Goal: Check status: Check status

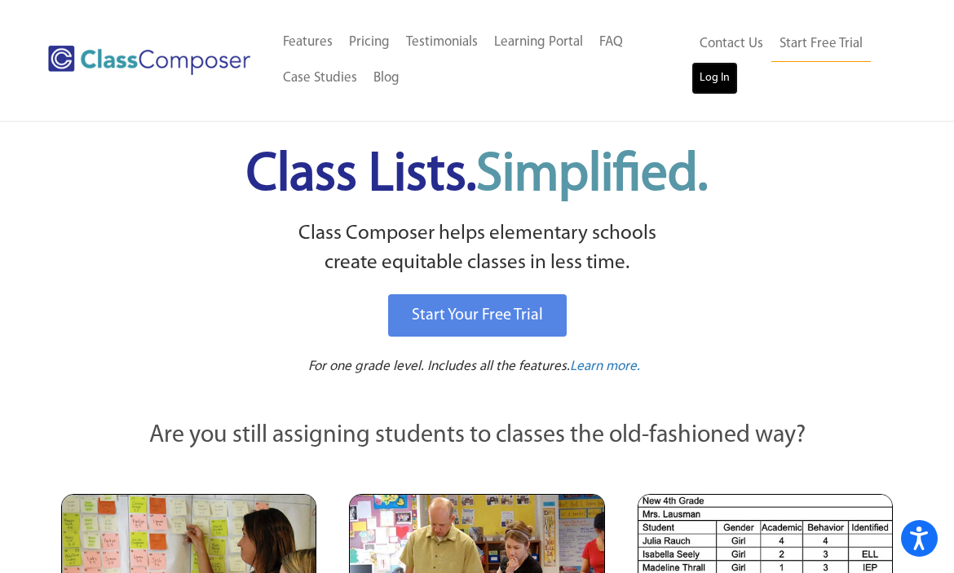
click at [721, 69] on link "Log In" at bounding box center [714, 78] width 46 height 33
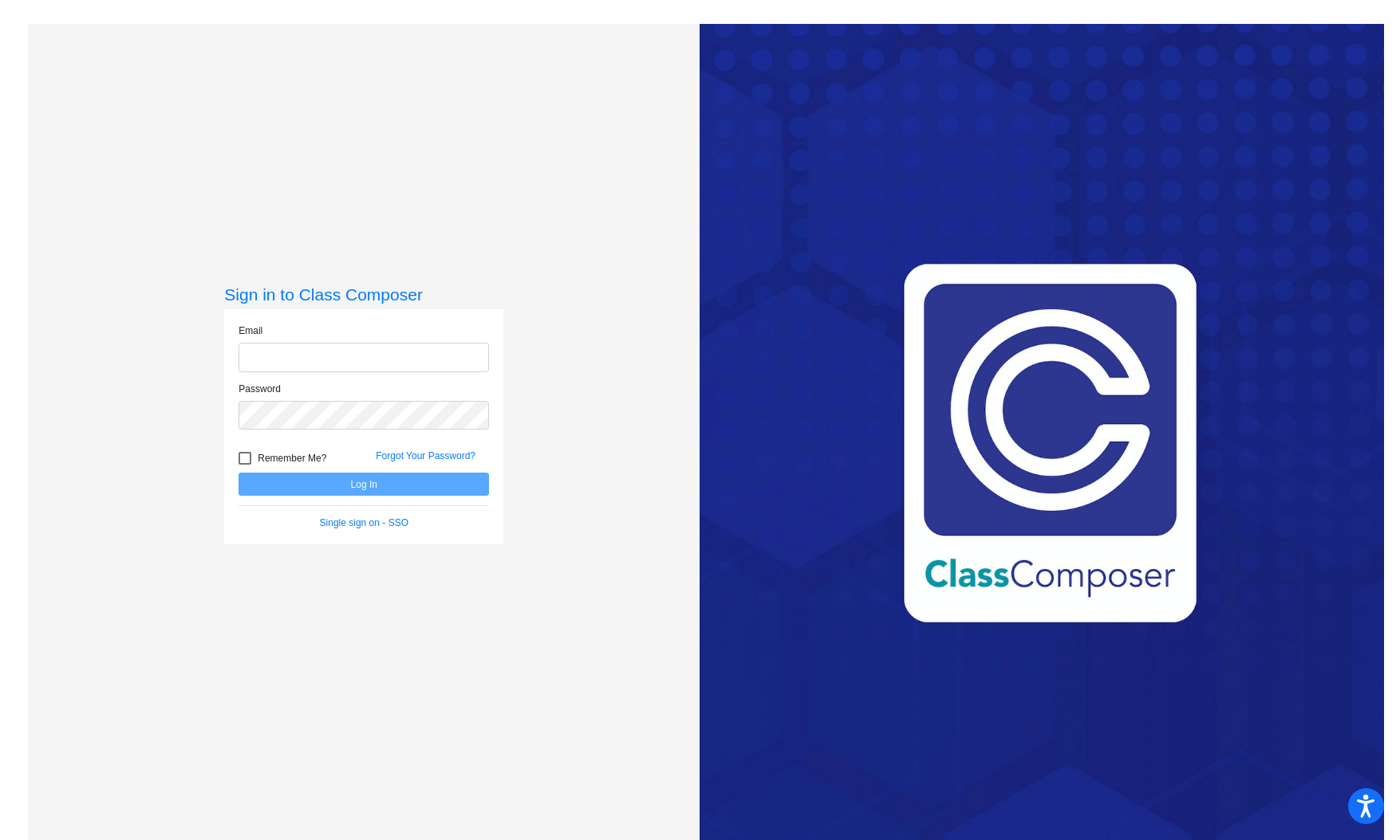
type input "haruka.taji@k12.hi.us"
click at [407, 485] on button "Log In" at bounding box center [364, 484] width 250 height 23
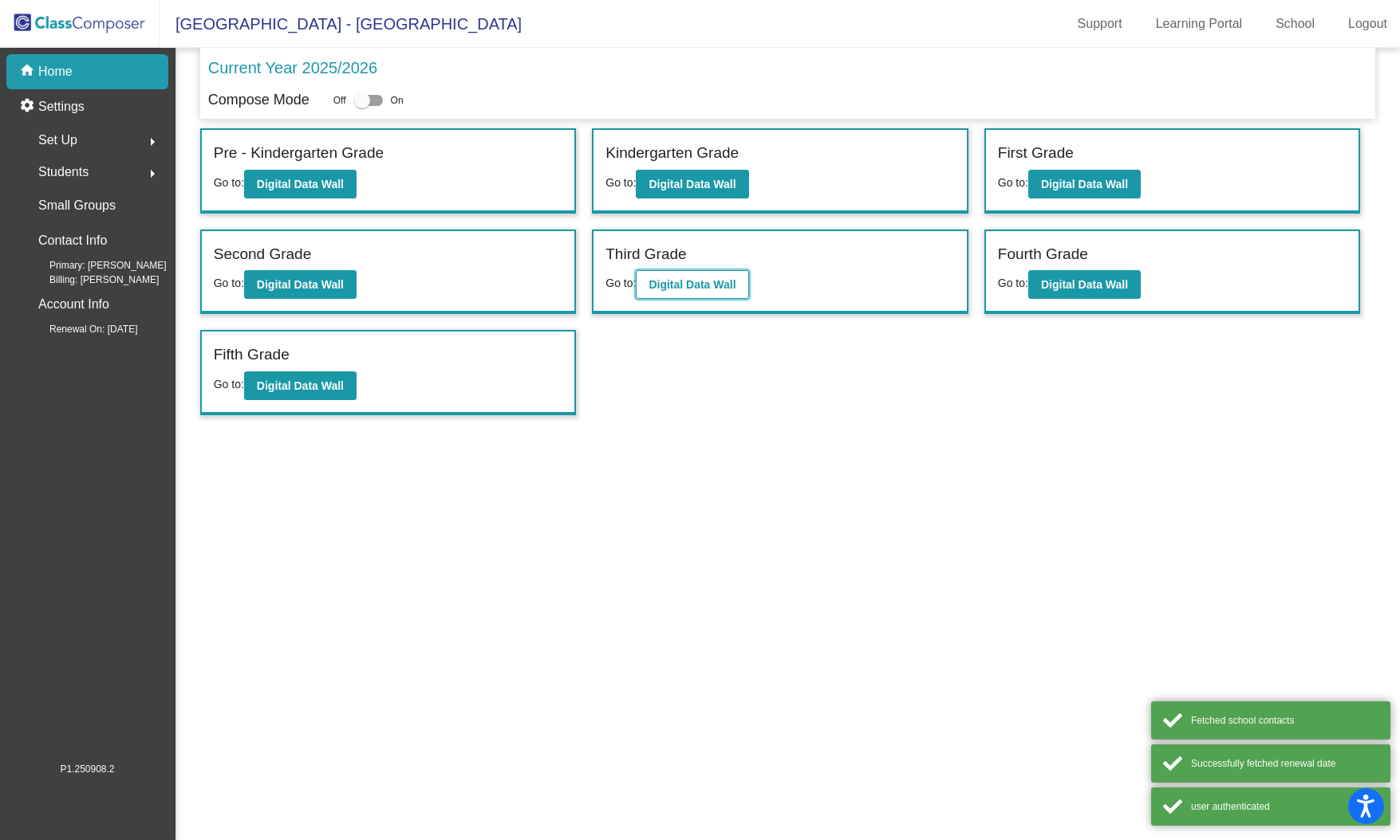
click at [685, 283] on b "Digital Data Wall" at bounding box center [692, 285] width 87 height 13
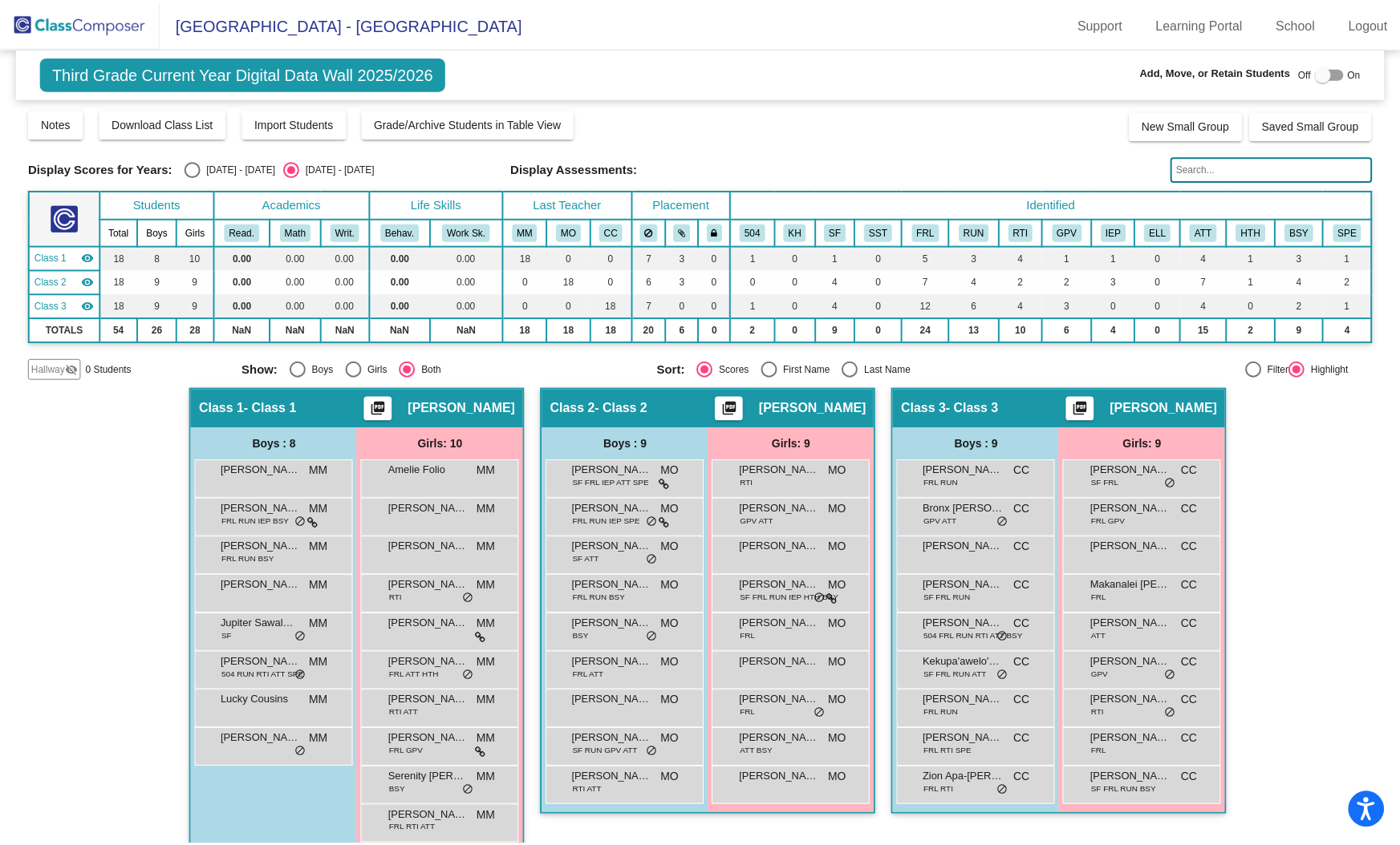
scroll to position [20, 0]
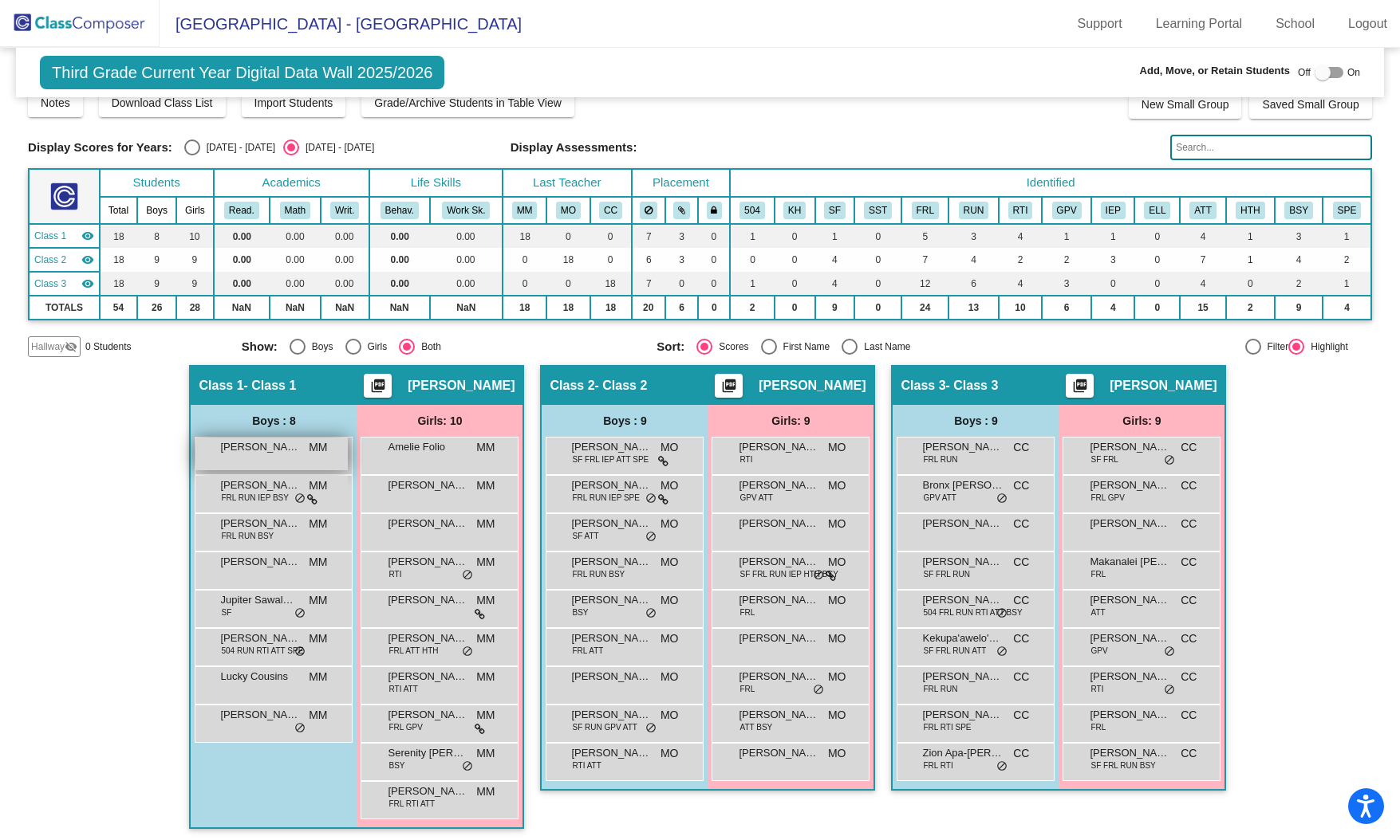
click at [257, 454] on div "Alec Ham-Deponte MM lock do_not_disturb_alt" at bounding box center [272, 454] width 153 height 32
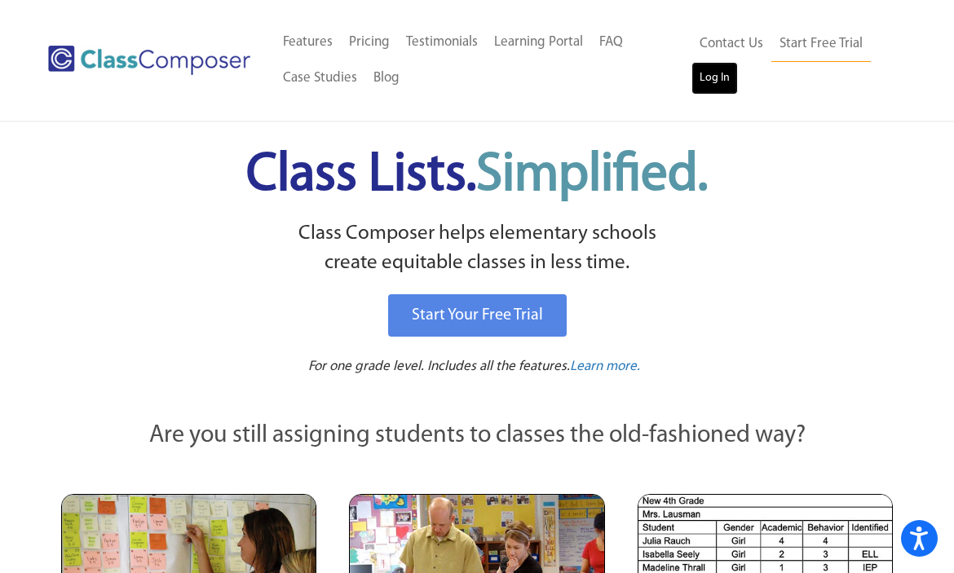
click at [722, 86] on link "Log In" at bounding box center [714, 78] width 46 height 33
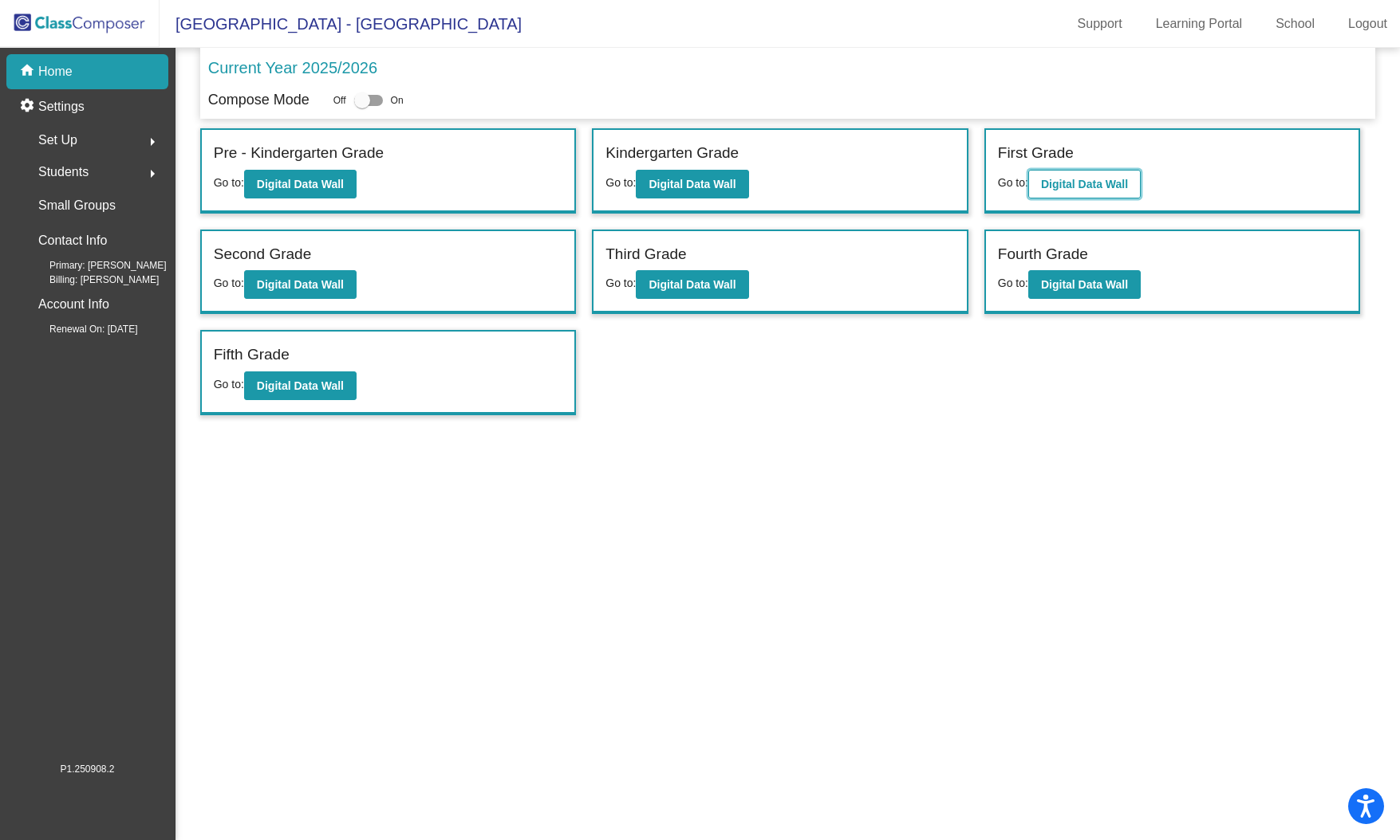
click at [1086, 188] on b "Digital Data Wall" at bounding box center [1084, 184] width 87 height 13
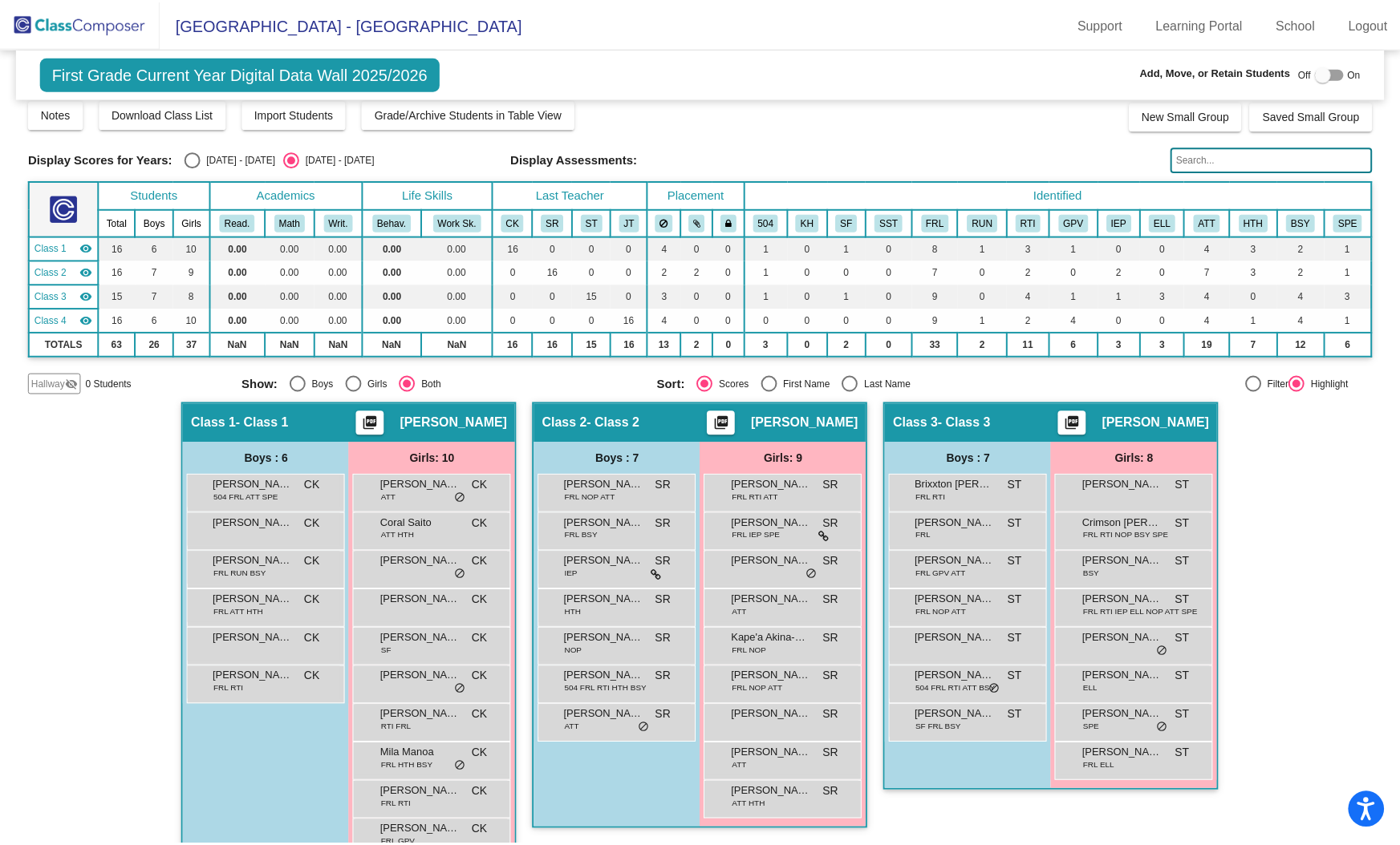
scroll to position [17, 0]
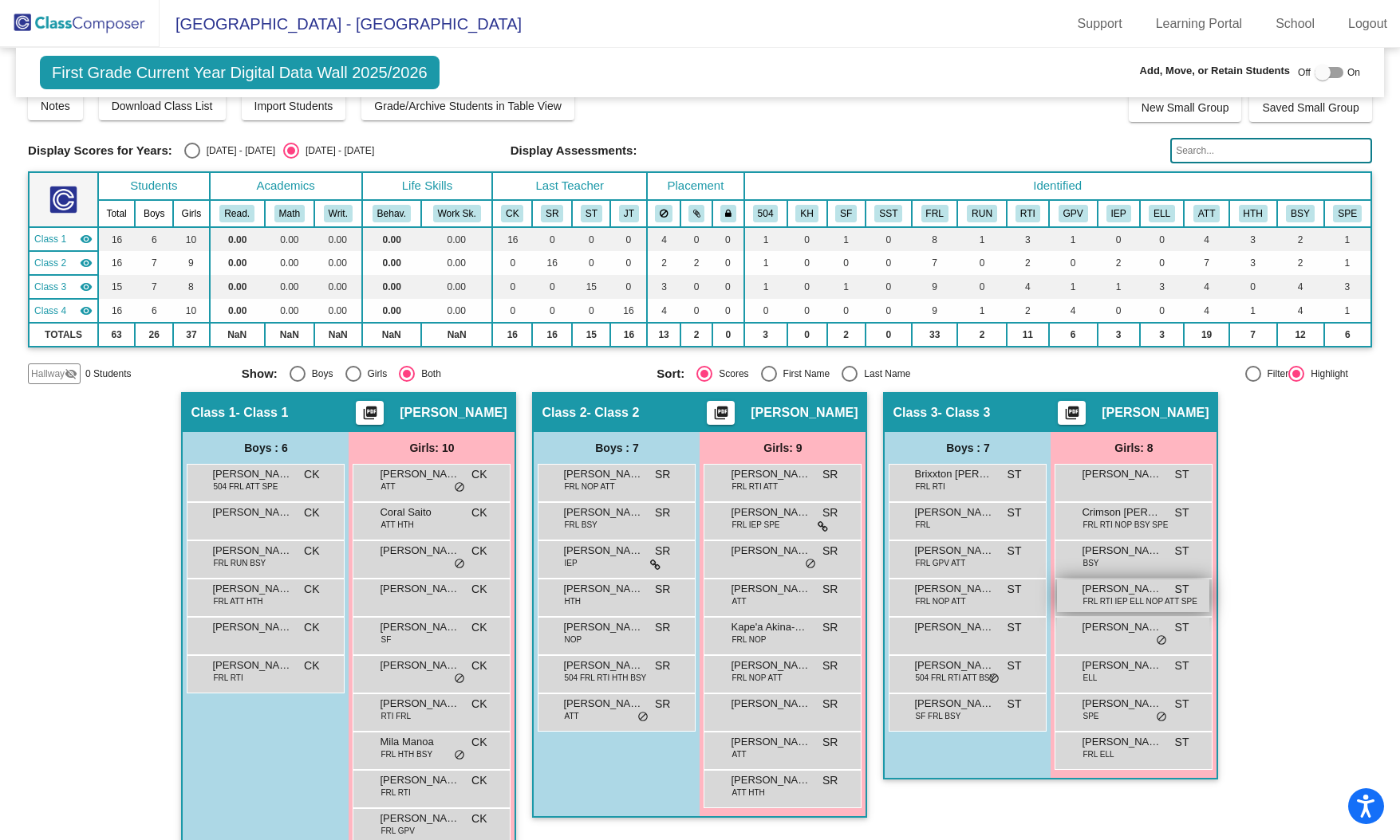
click at [1112, 596] on span "FRL RTI IEP ELL NOP ATT SPE" at bounding box center [1139, 601] width 114 height 12
